Goal: Information Seeking & Learning: Find specific fact

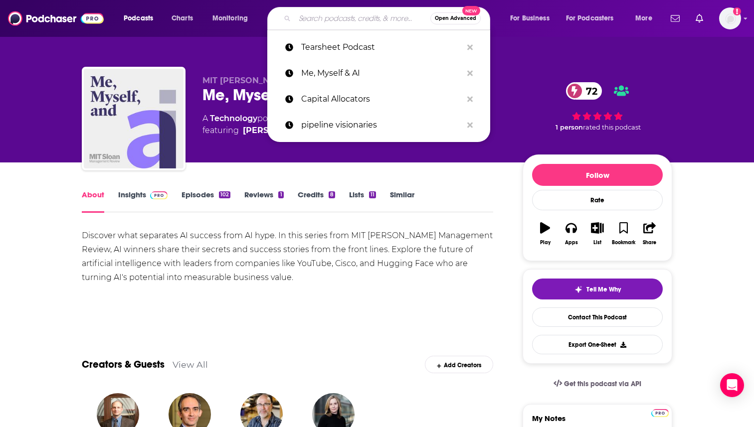
click at [342, 17] on input "Search podcasts, credits, & more..." at bounding box center [363, 18] width 136 height 16
paste input "The Bridgecast with [PERSON_NAME]"
type input "The Bridgecast with [PERSON_NAME]"
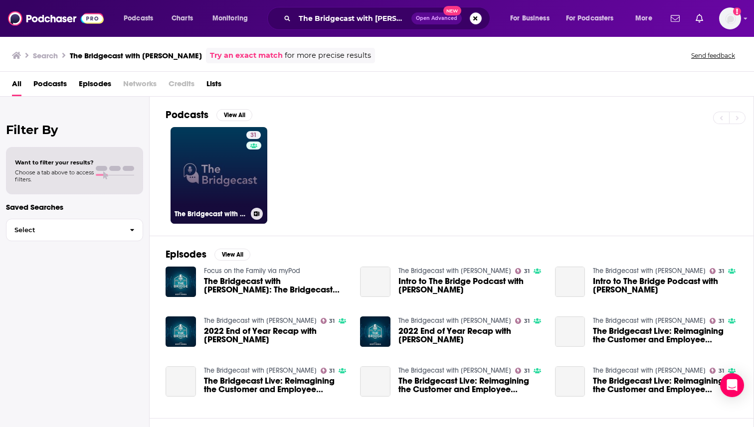
click at [235, 176] on link "31 The Bridgecast with [PERSON_NAME]" at bounding box center [218, 175] width 97 height 97
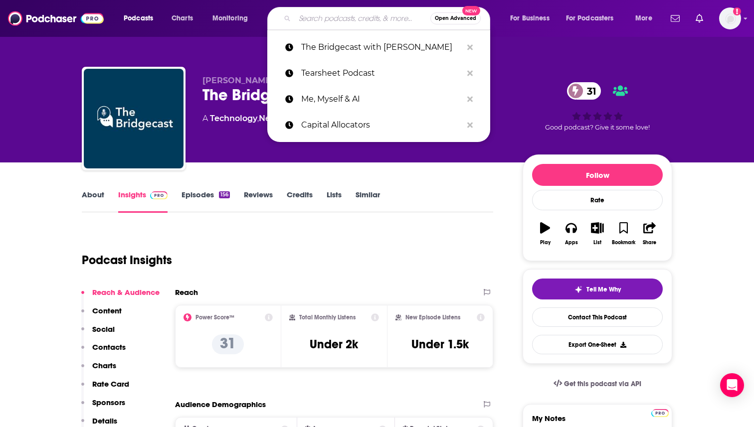
click at [322, 18] on input "Search podcasts, credits, & more..." at bounding box center [363, 18] width 136 height 16
paste input "The Cloudcast:"
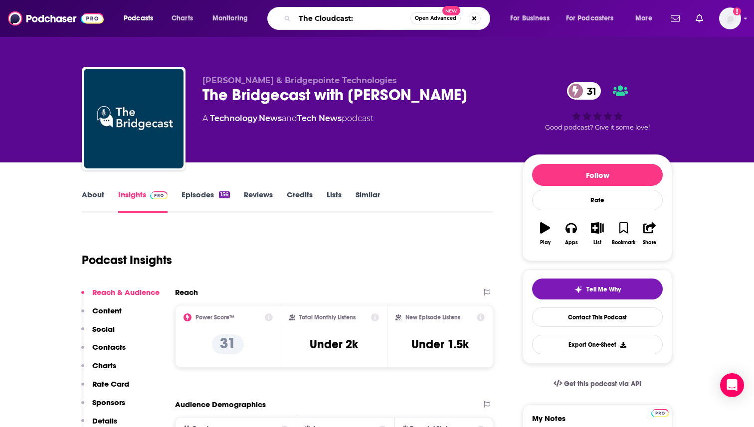
type input "The Cloudcast"
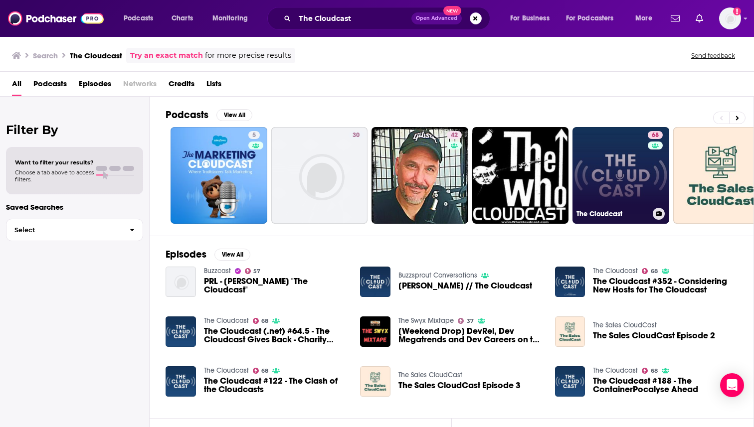
click at [607, 173] on link "68 The Cloudcast" at bounding box center [620, 175] width 97 height 97
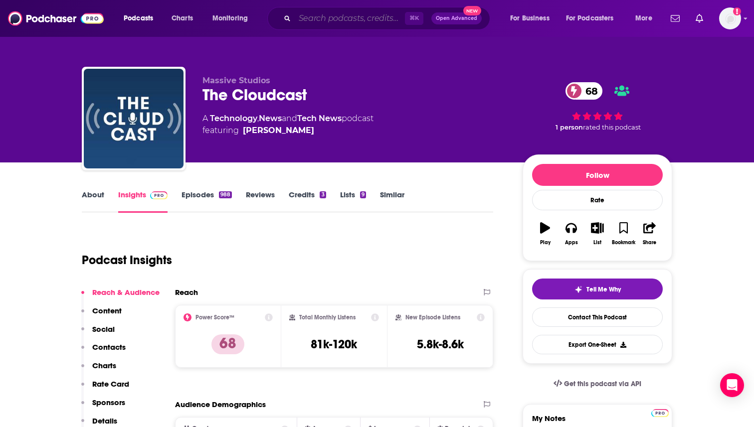
click at [343, 14] on input "Search podcasts, credits, & more..." at bounding box center [350, 18] width 110 height 16
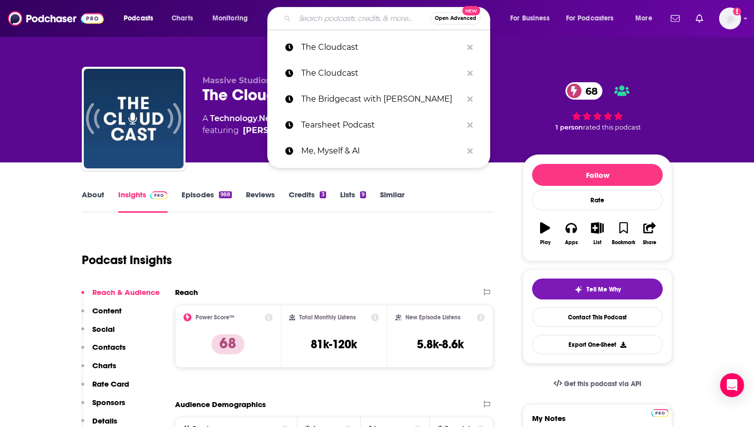
paste input "TWIML AI"
type input "TWIML AI"
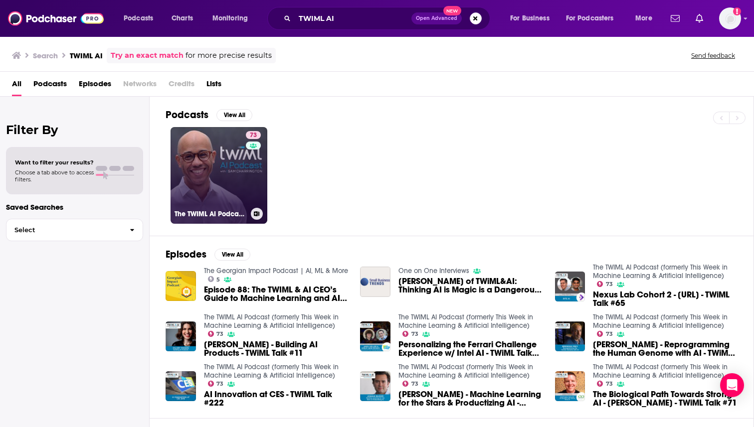
click at [214, 185] on link "73 The TWIML AI Podcast (formerly This Week in Machine Learning & Artificial In…" at bounding box center [218, 175] width 97 height 97
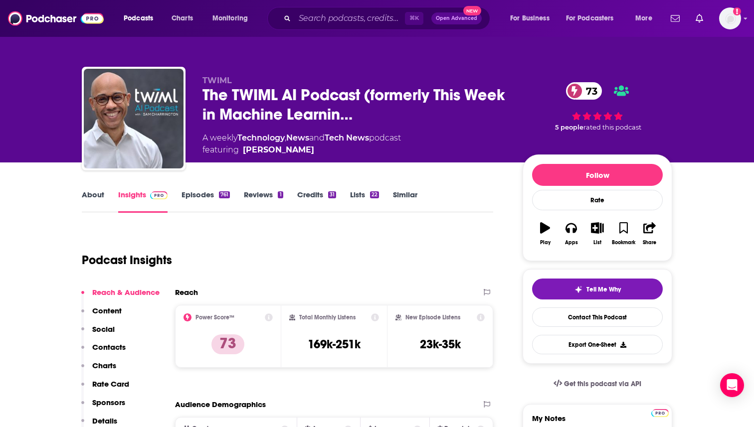
scroll to position [112, 0]
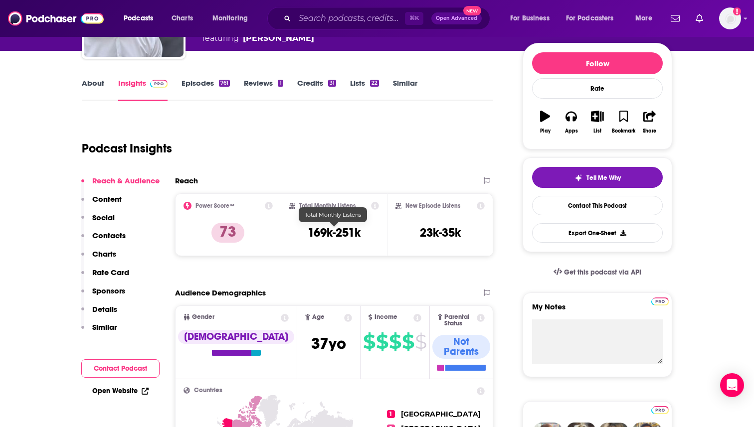
click at [341, 235] on h3 "169k-251k" at bounding box center [334, 232] width 53 height 15
copy div "169k-251k"
